Goal: Information Seeking & Learning: Check status

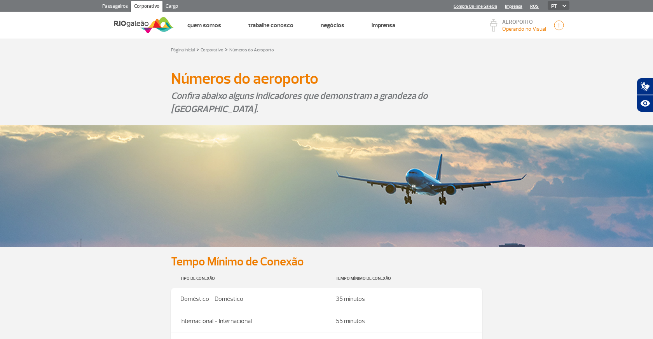
click at [116, 6] on link "Passageiros" at bounding box center [115, 7] width 32 height 12
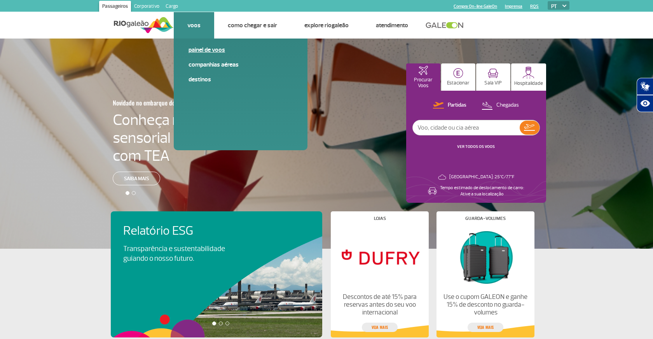
click at [199, 52] on link "Painel de voos" at bounding box center [241, 50] width 104 height 9
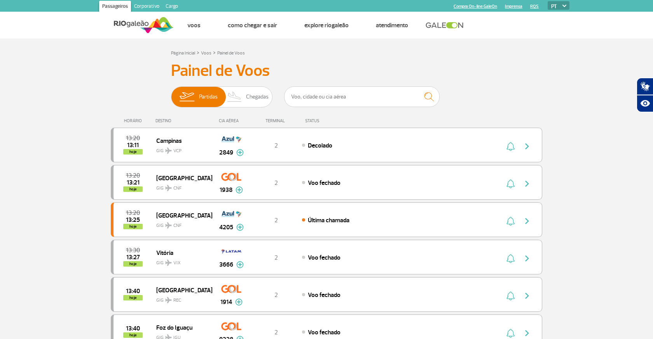
select select "en"
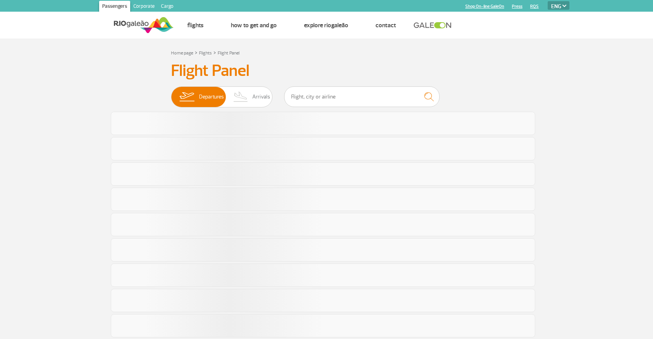
select select "en"
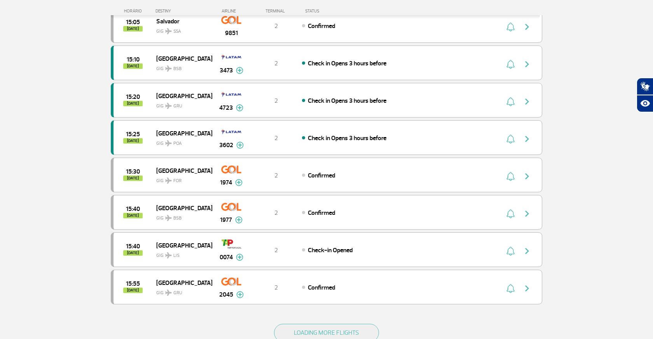
scroll to position [578, 0]
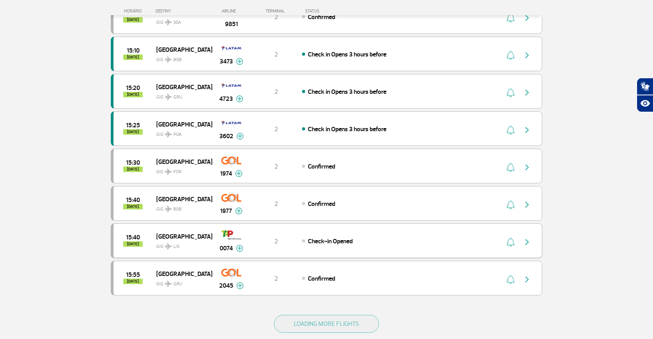
click at [238, 250] on img at bounding box center [239, 248] width 7 height 7
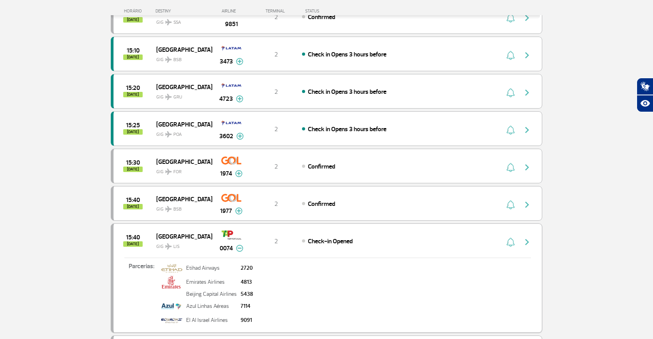
click at [239, 249] on img at bounding box center [239, 248] width 7 height 7
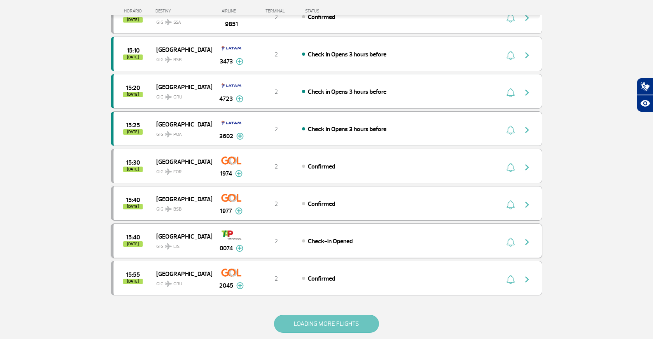
click at [313, 328] on button "LOADING MORE FLIGHTS" at bounding box center [326, 324] width 105 height 18
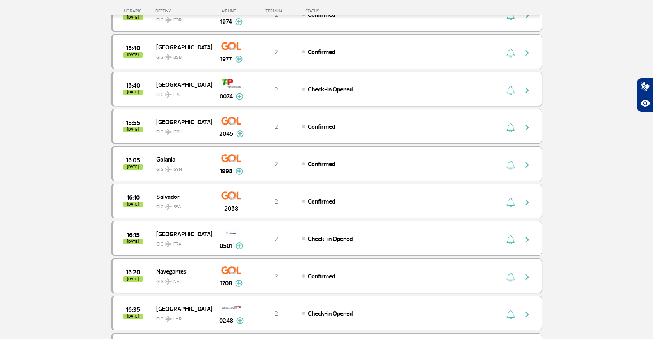
scroll to position [730, 0]
click at [131, 242] on span "[DATE]" at bounding box center [132, 240] width 19 height 5
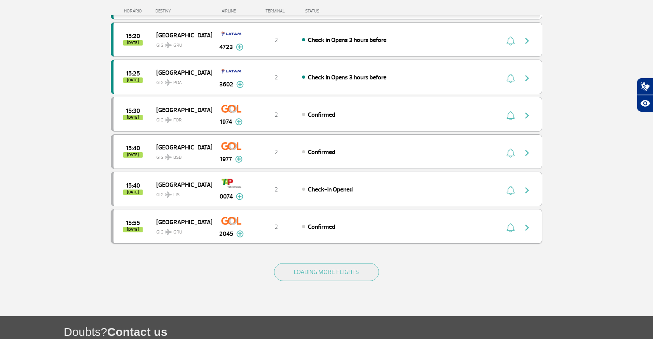
scroll to position [634, 0]
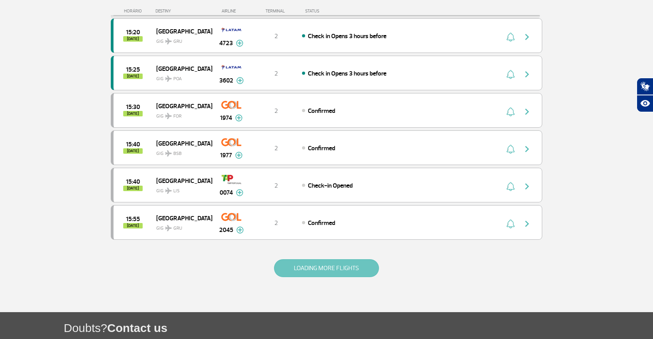
click at [336, 264] on button "LOADING MORE FLIGHTS" at bounding box center [326, 268] width 105 height 18
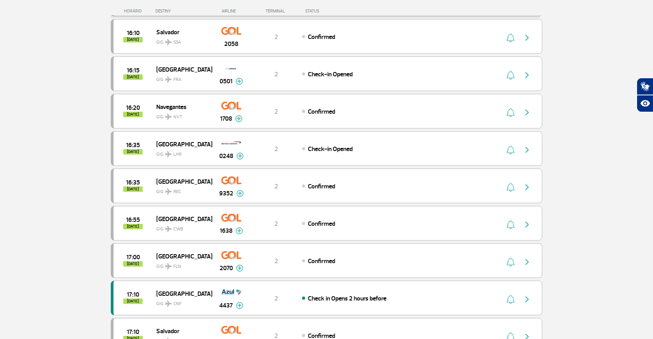
scroll to position [875, 0]
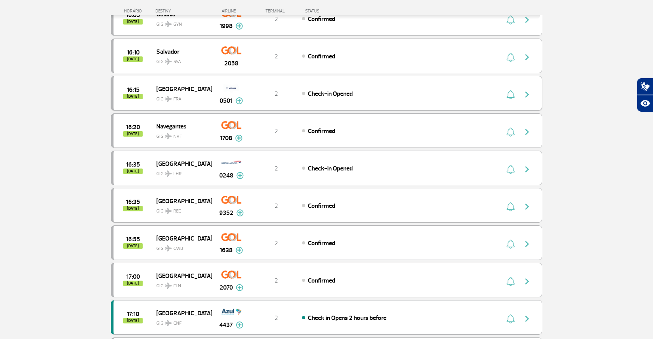
click at [530, 94] on img "button" at bounding box center [527, 94] width 9 height 9
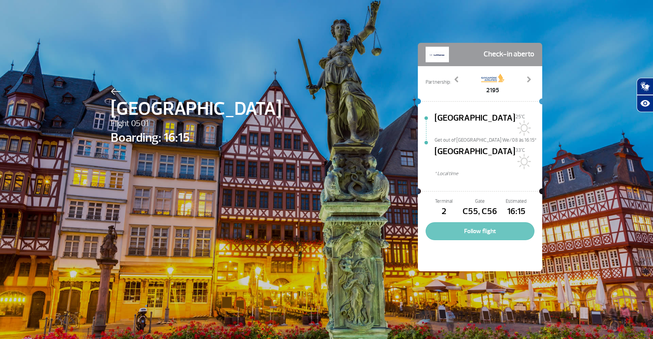
click at [479, 222] on button "Follow flight" at bounding box center [480, 231] width 109 height 18
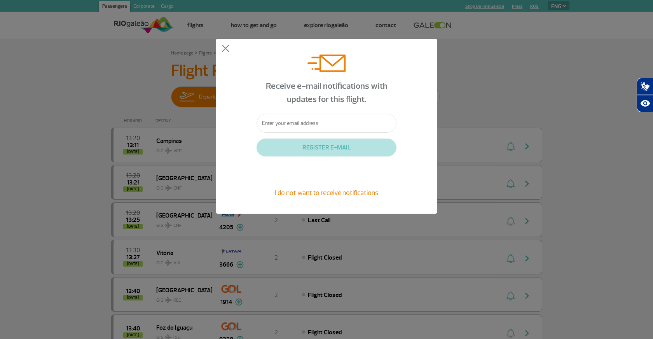
click at [405, 167] on div "Receive e-mail notifications with updates for this flight. REGISTER E-MAIL I do…" at bounding box center [327, 126] width 222 height 175
click at [223, 49] on button at bounding box center [226, 49] width 8 height 8
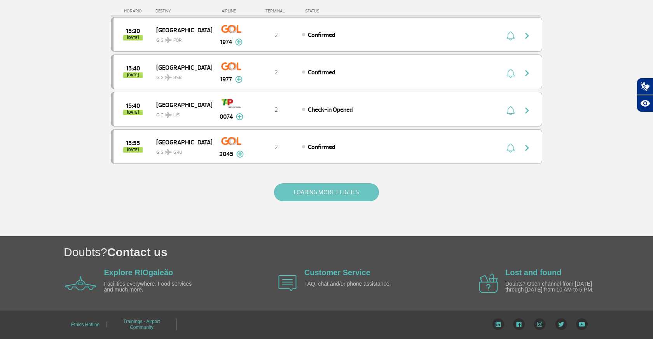
scroll to position [709, 0]
click at [295, 188] on button "LOADING MORE FLIGHTS" at bounding box center [326, 192] width 105 height 18
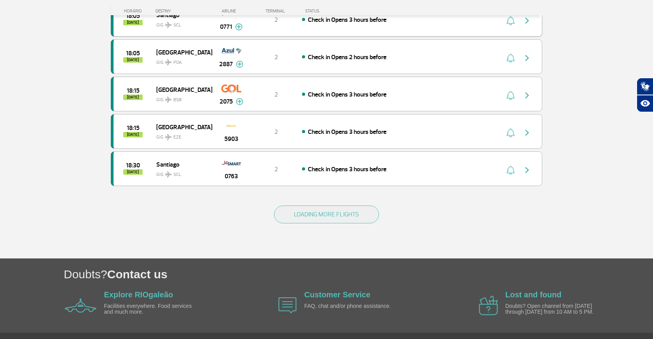
scroll to position [1434, 0]
click at [308, 210] on button "LOADING MORE FLIGHTS" at bounding box center [326, 214] width 105 height 18
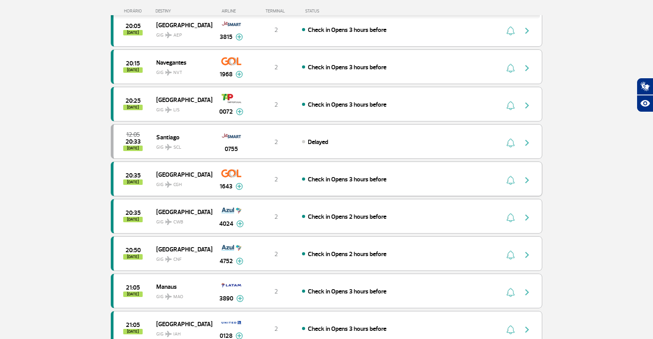
scroll to position [2114, 0]
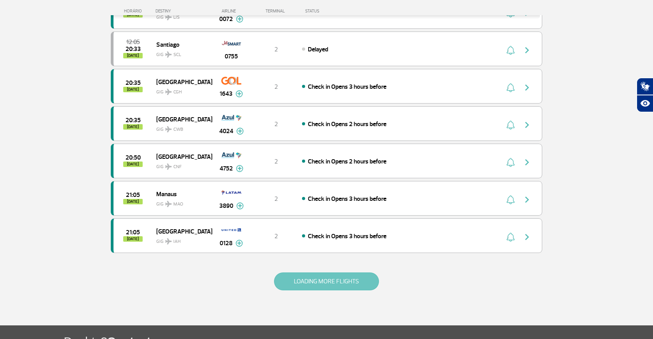
click at [325, 278] on button "LOADING MORE FLIGHTS" at bounding box center [326, 281] width 105 height 18
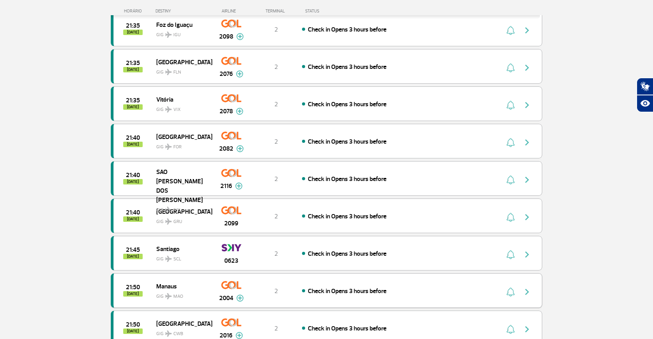
scroll to position [2679, 0]
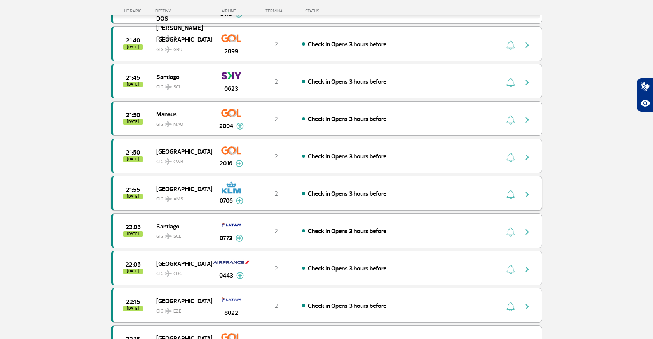
click at [239, 201] on img at bounding box center [239, 200] width 7 height 7
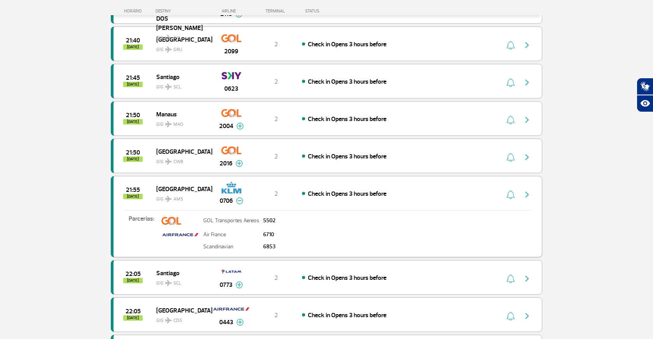
click at [239, 201] on img at bounding box center [239, 200] width 7 height 7
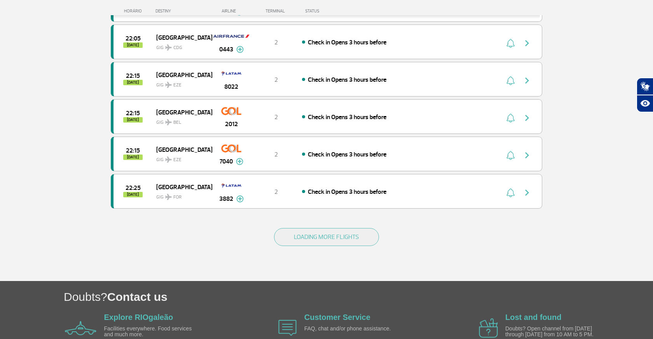
scroll to position [2906, 0]
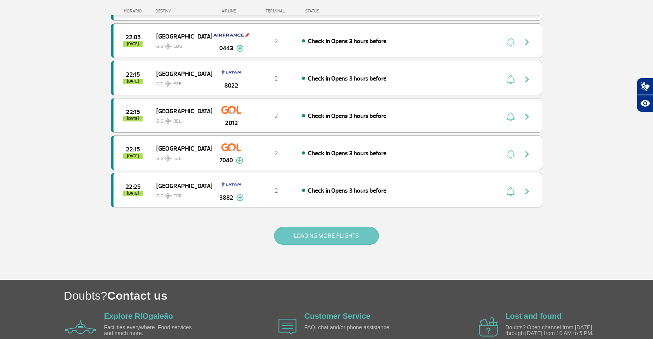
click at [290, 231] on button "LOADING MORE FLIGHTS" at bounding box center [326, 236] width 105 height 18
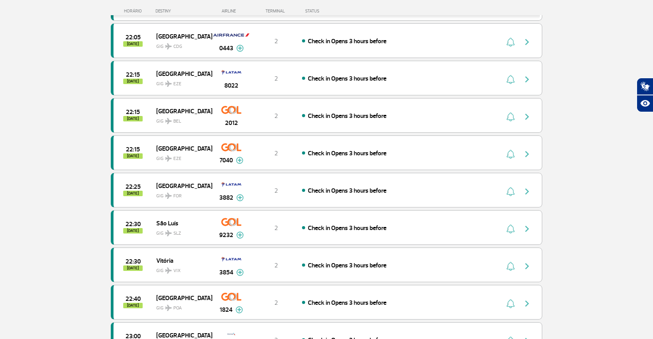
scroll to position [2935, 0]
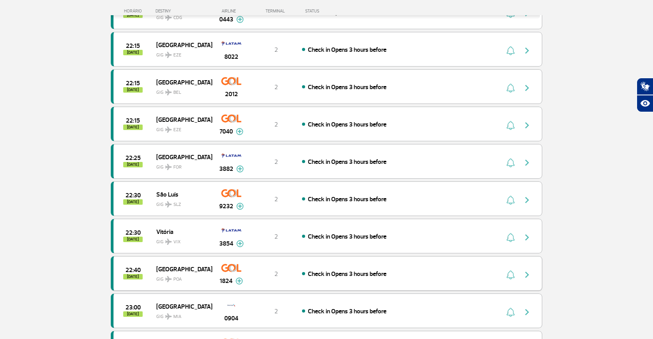
click at [528, 271] on img "button" at bounding box center [527, 274] width 9 height 9
